Goal: Task Accomplishment & Management: Manage account settings

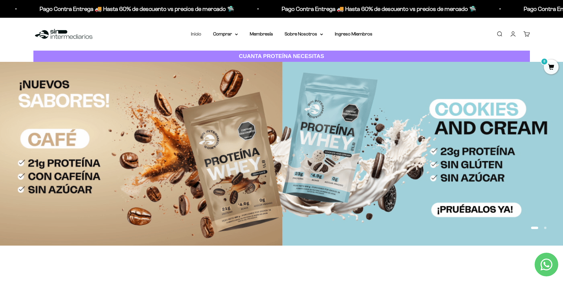
click at [197, 36] on link "Inicio" at bounding box center [196, 33] width 10 height 5
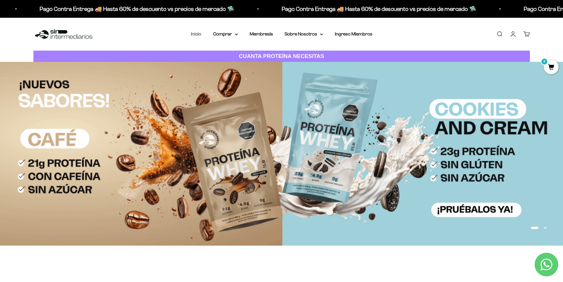
click at [196, 33] on link "Inicio" at bounding box center [196, 33] width 10 height 5
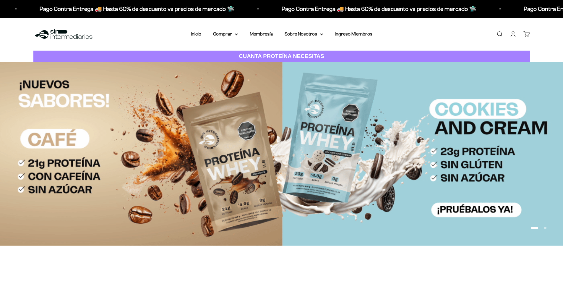
click at [196, 33] on link "Inicio" at bounding box center [196, 33] width 10 height 5
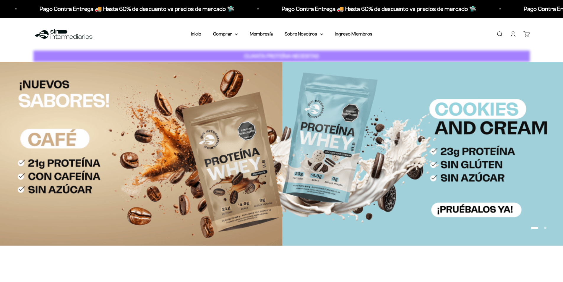
drag, startPoint x: 0, startPoint y: 0, endPoint x: 514, endPoint y: 37, distance: 515.1
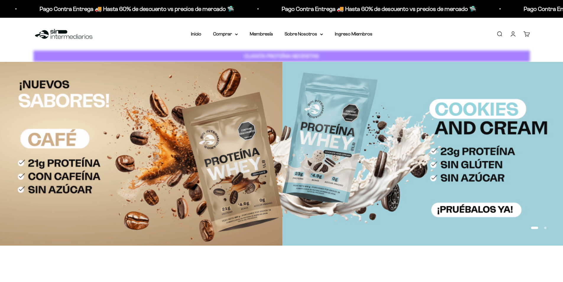
click at [514, 37] on link "Iniciar sesión" at bounding box center [513, 34] width 7 height 7
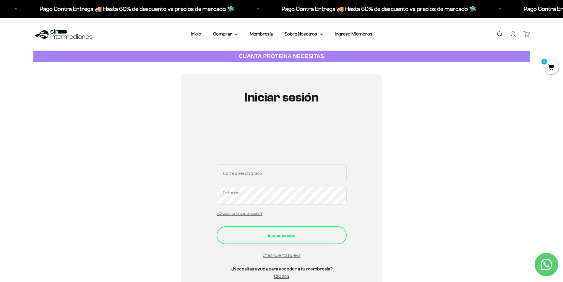
type input "[EMAIL_ADDRESS][DOMAIN_NAME]"
click at [278, 237] on div "Iniciar sesión" at bounding box center [282, 235] width 106 height 8
